Goal: Information Seeking & Learning: Learn about a topic

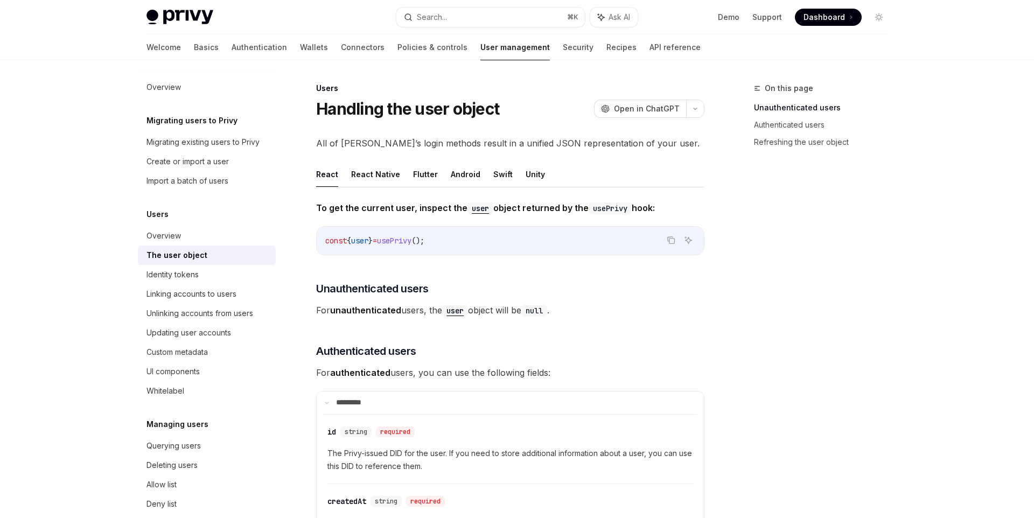
scroll to position [2, 0]
click at [211, 253] on div "The user object" at bounding box center [208, 255] width 123 height 13
type textarea "*"
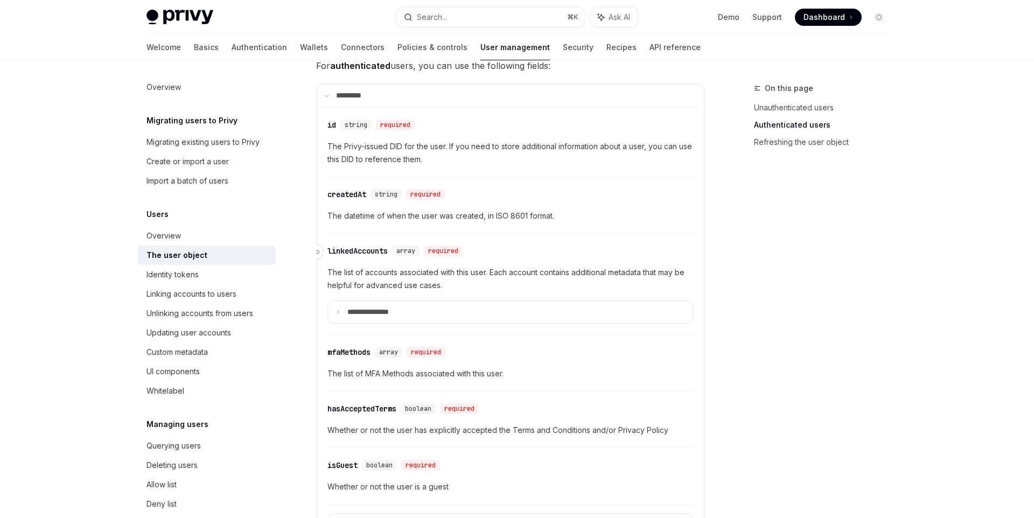
scroll to position [315, 0]
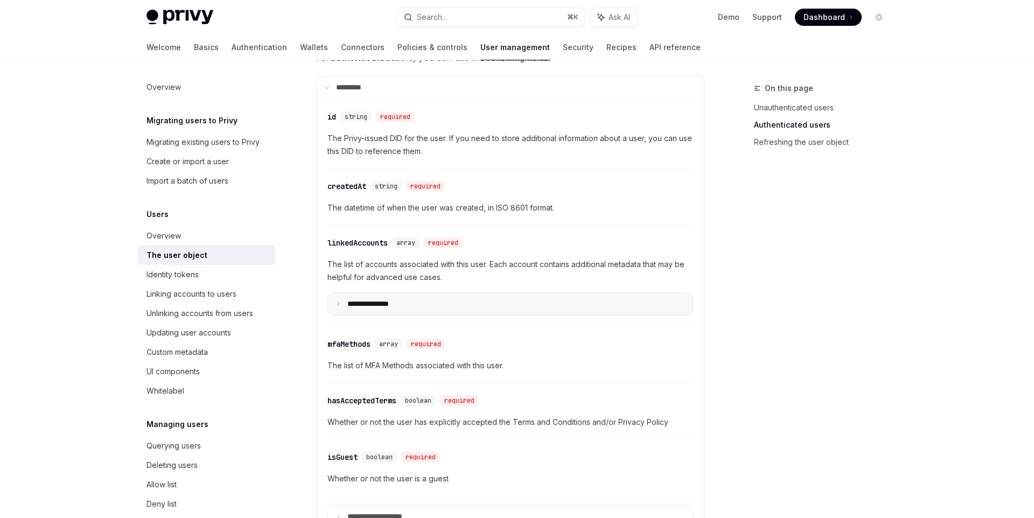
click at [339, 304] on icon at bounding box center [338, 303] width 5 height 5
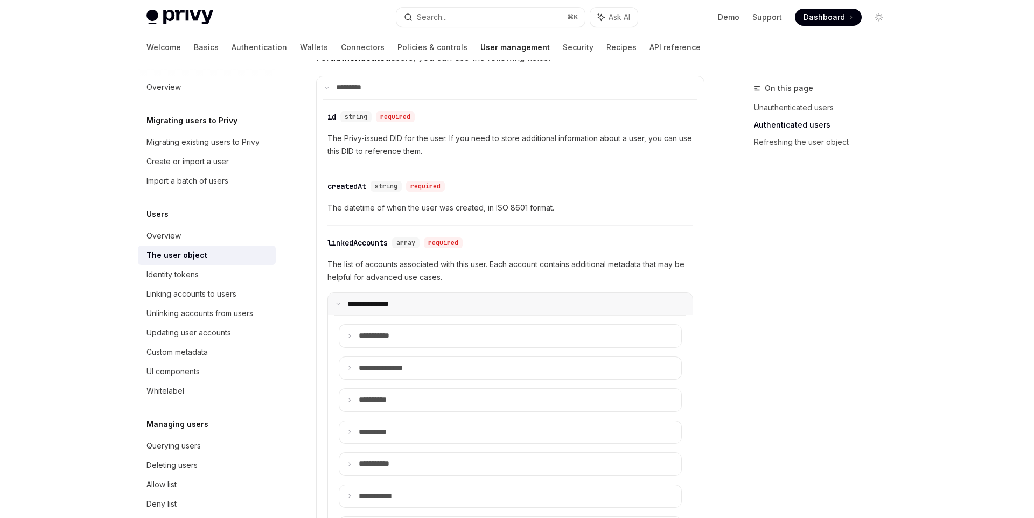
click at [339, 304] on icon at bounding box center [338, 303] width 5 height 5
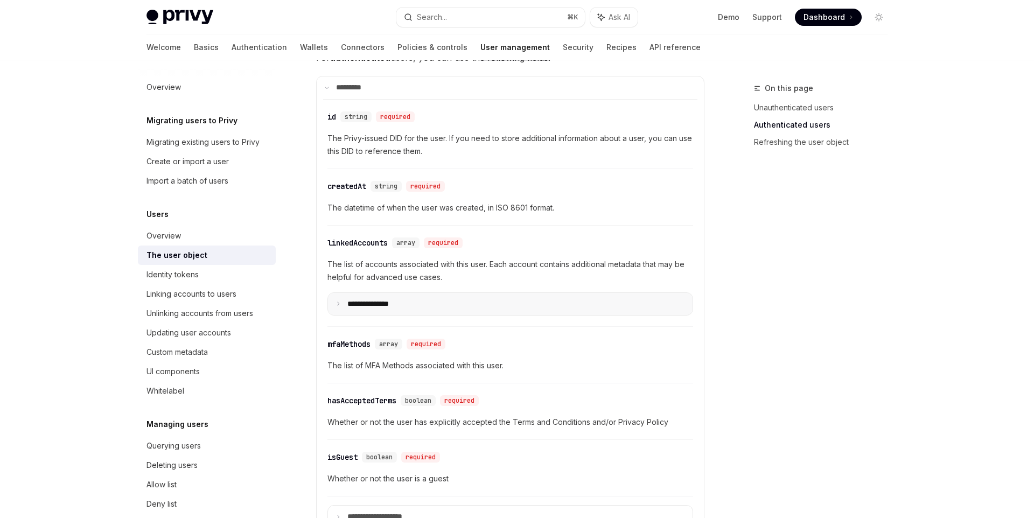
click at [339, 304] on icon at bounding box center [338, 303] width 5 height 5
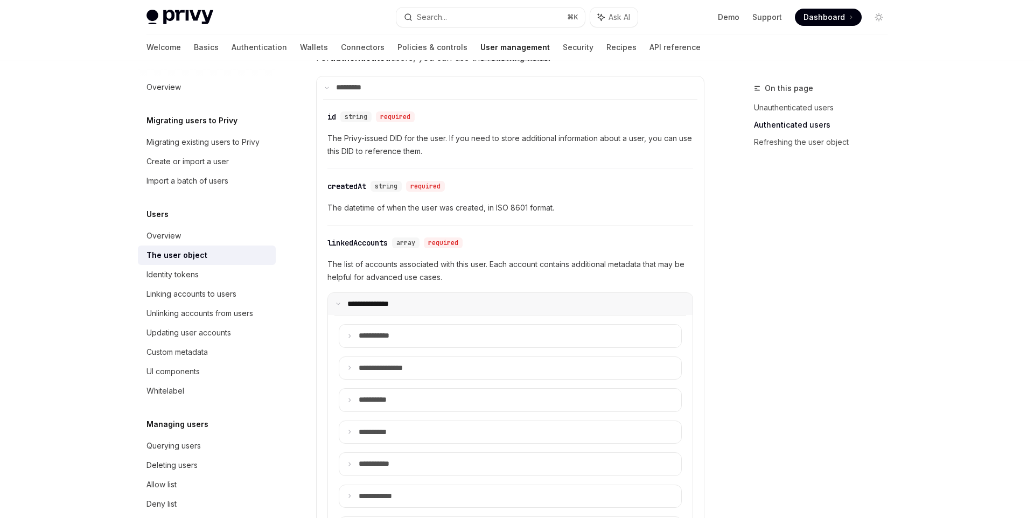
click at [339, 304] on icon at bounding box center [338, 303] width 5 height 5
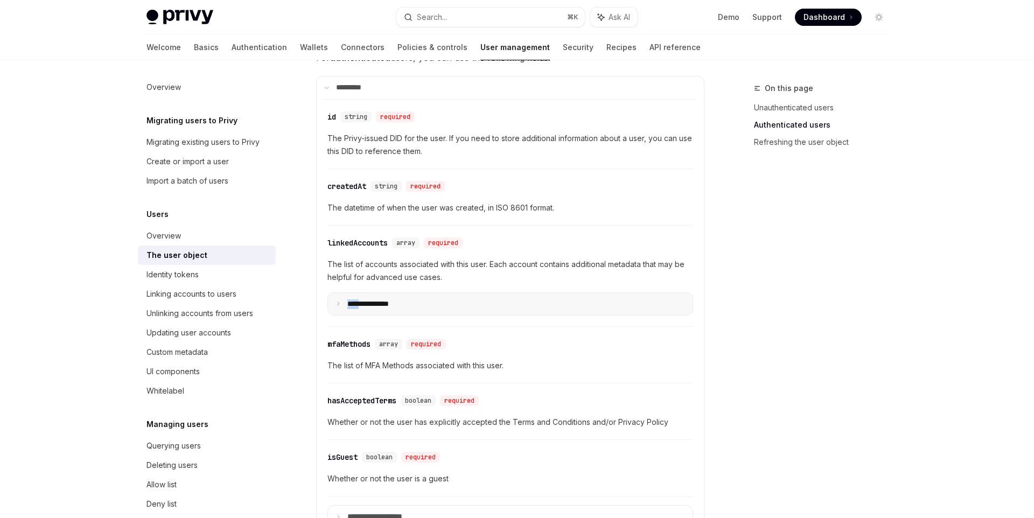
click at [339, 304] on icon at bounding box center [338, 303] width 5 height 5
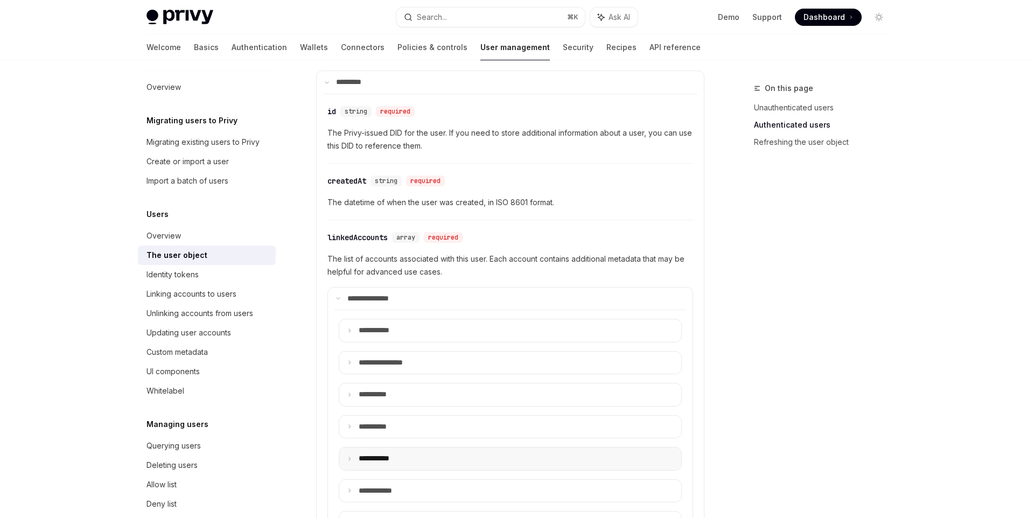
click at [396, 465] on summary "**** ******" at bounding box center [510, 459] width 342 height 23
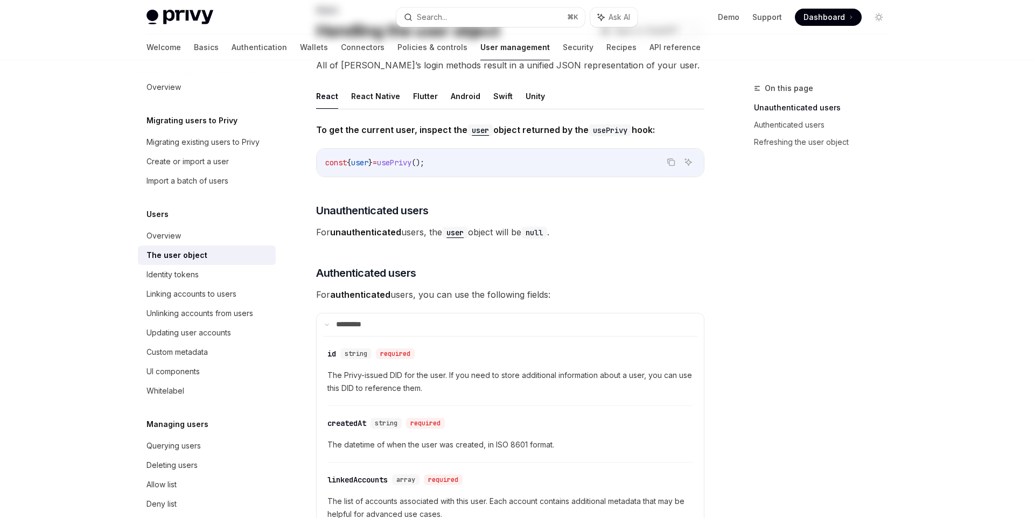
scroll to position [0, 0]
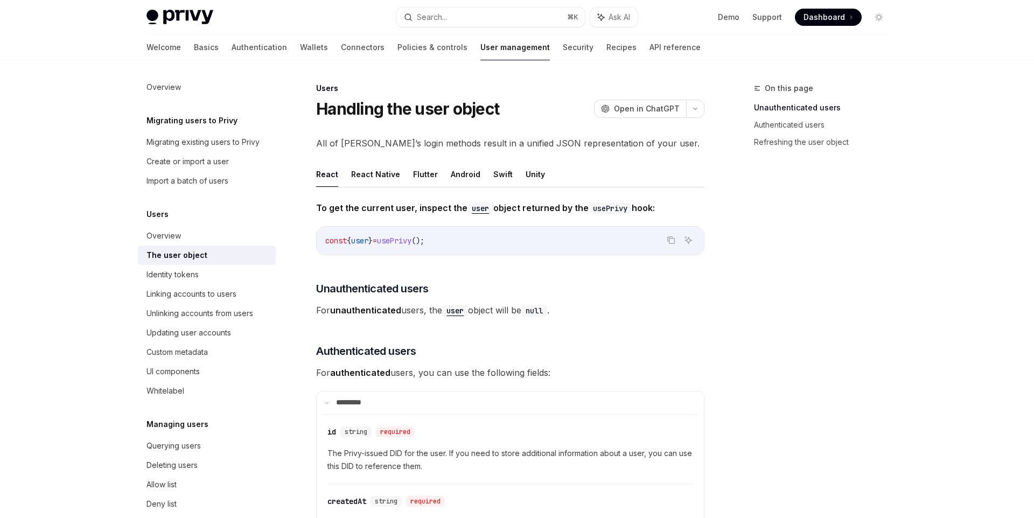
click at [649, 85] on div "Users" at bounding box center [510, 88] width 388 height 11
